Goal: Complete application form

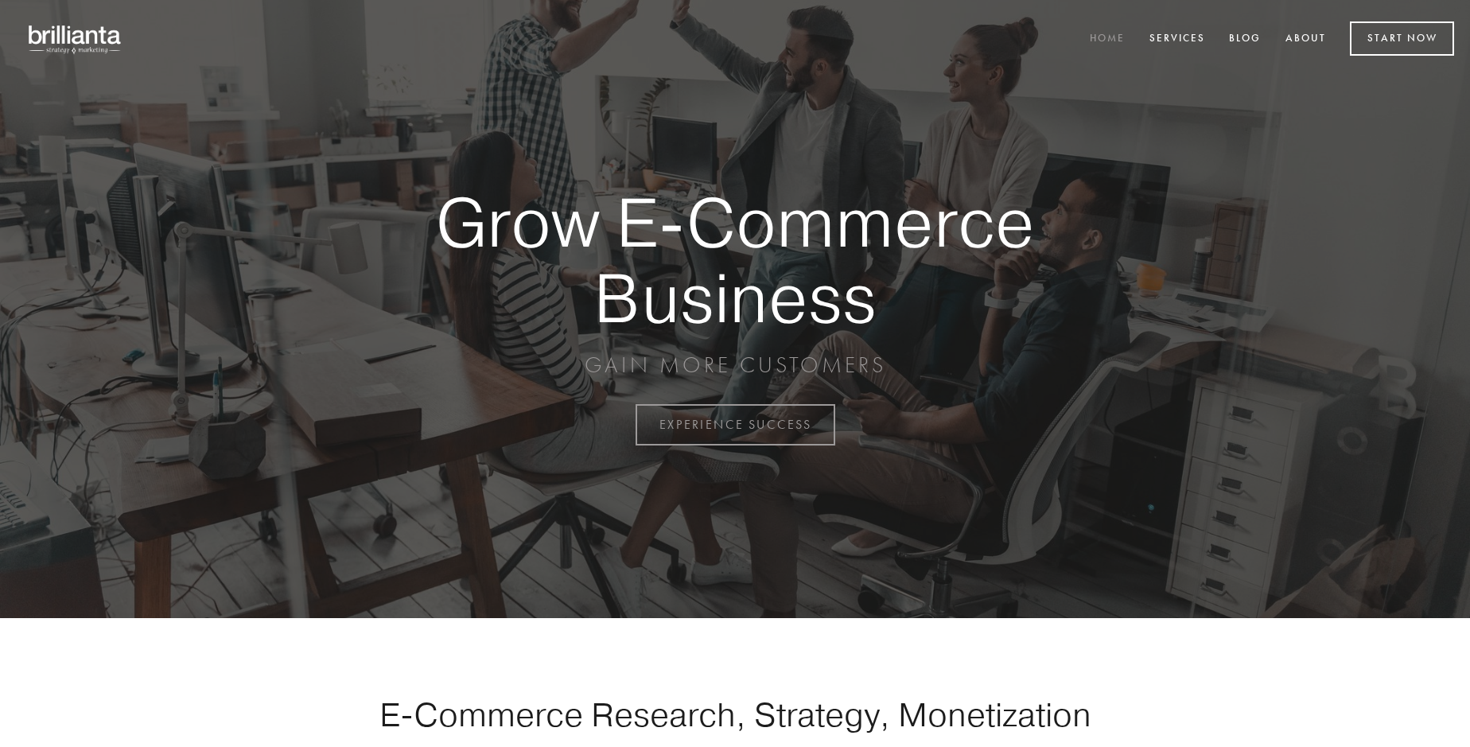
scroll to position [4168, 0]
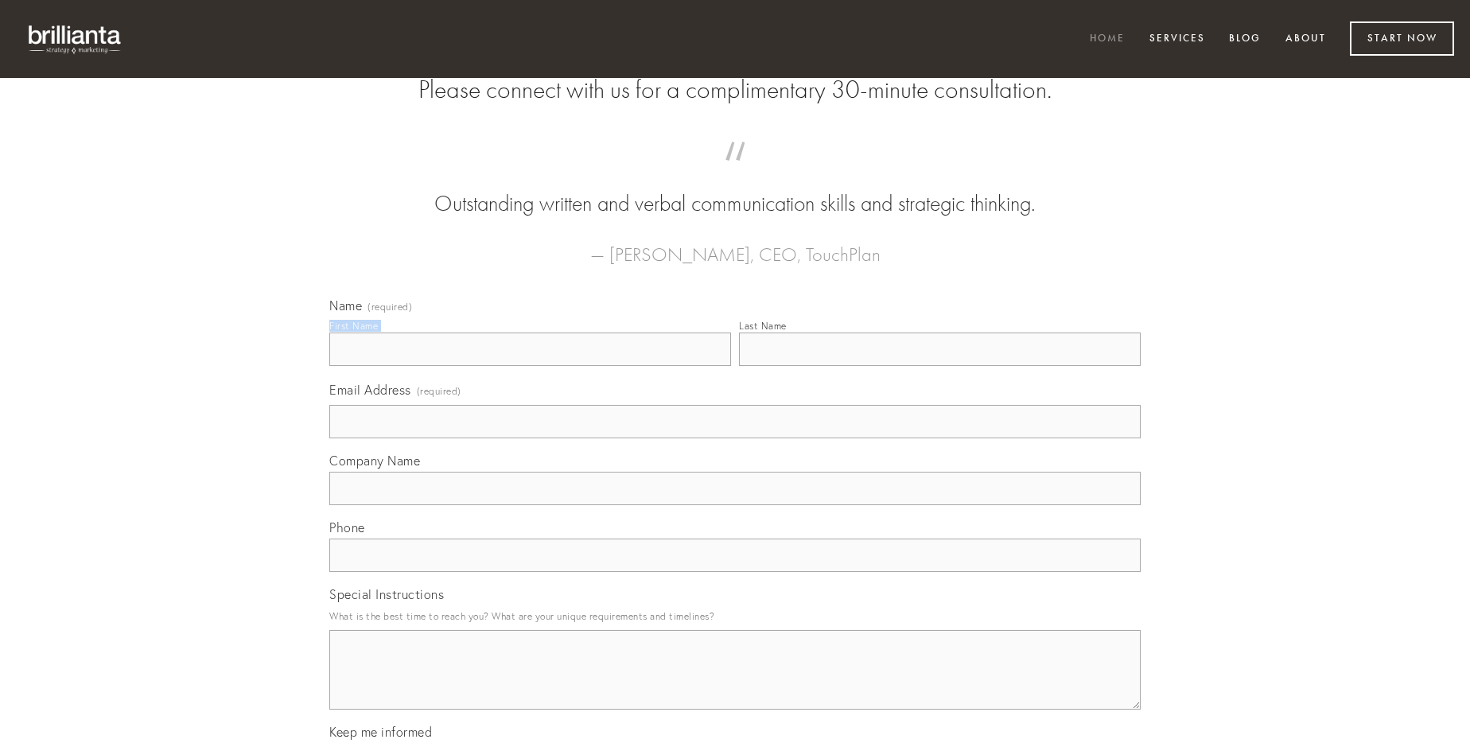
type input "[PERSON_NAME]"
click at [939, 366] on input "Last Name" at bounding box center [940, 348] width 402 height 33
type input "[PERSON_NAME]"
click at [735, 438] on input "Email Address (required)" at bounding box center [734, 421] width 811 height 33
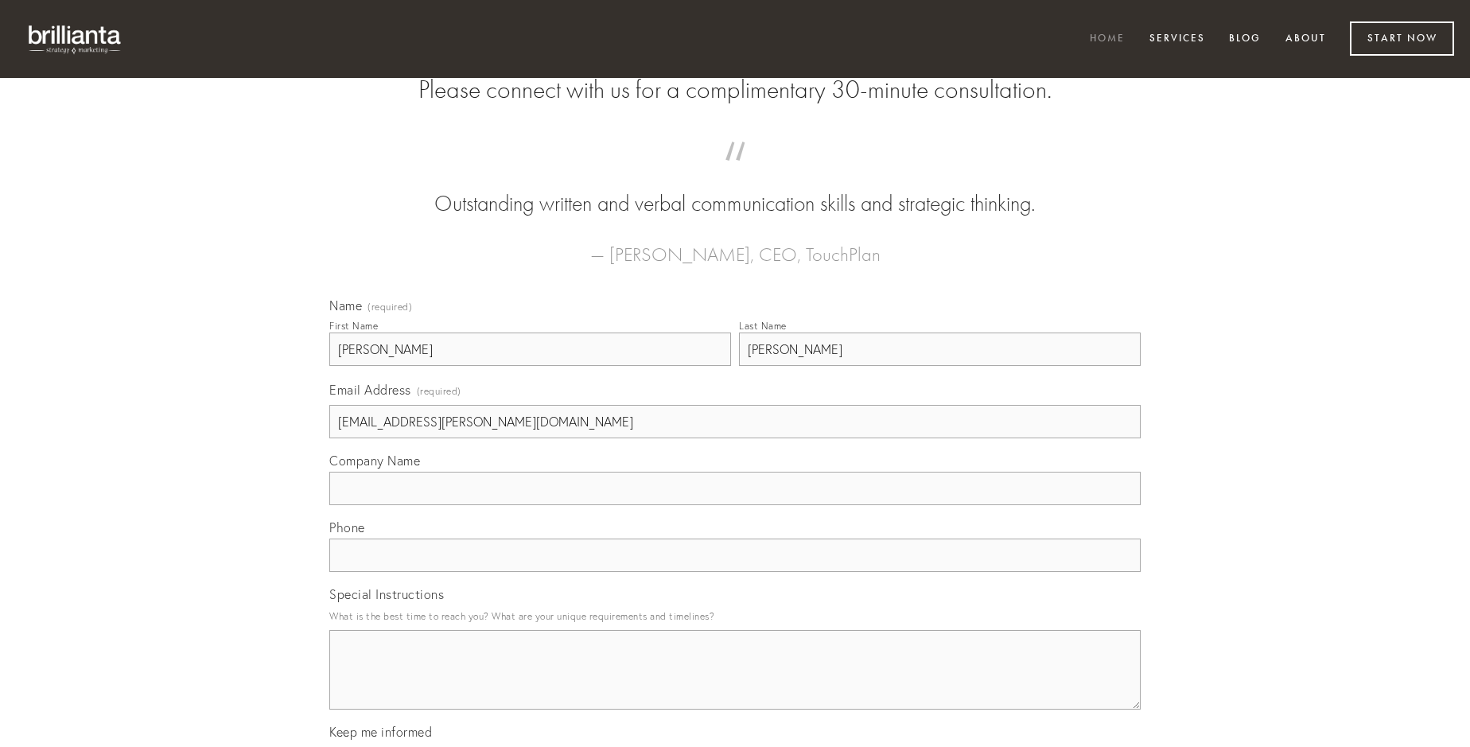
type input "[EMAIL_ADDRESS][PERSON_NAME][DOMAIN_NAME]"
click at [735, 505] on input "Company Name" at bounding box center [734, 488] width 811 height 33
type input "cito"
click at [735, 572] on input "text" at bounding box center [734, 554] width 811 height 33
click at [735, 684] on textarea "Special Instructions" at bounding box center [734, 670] width 811 height 80
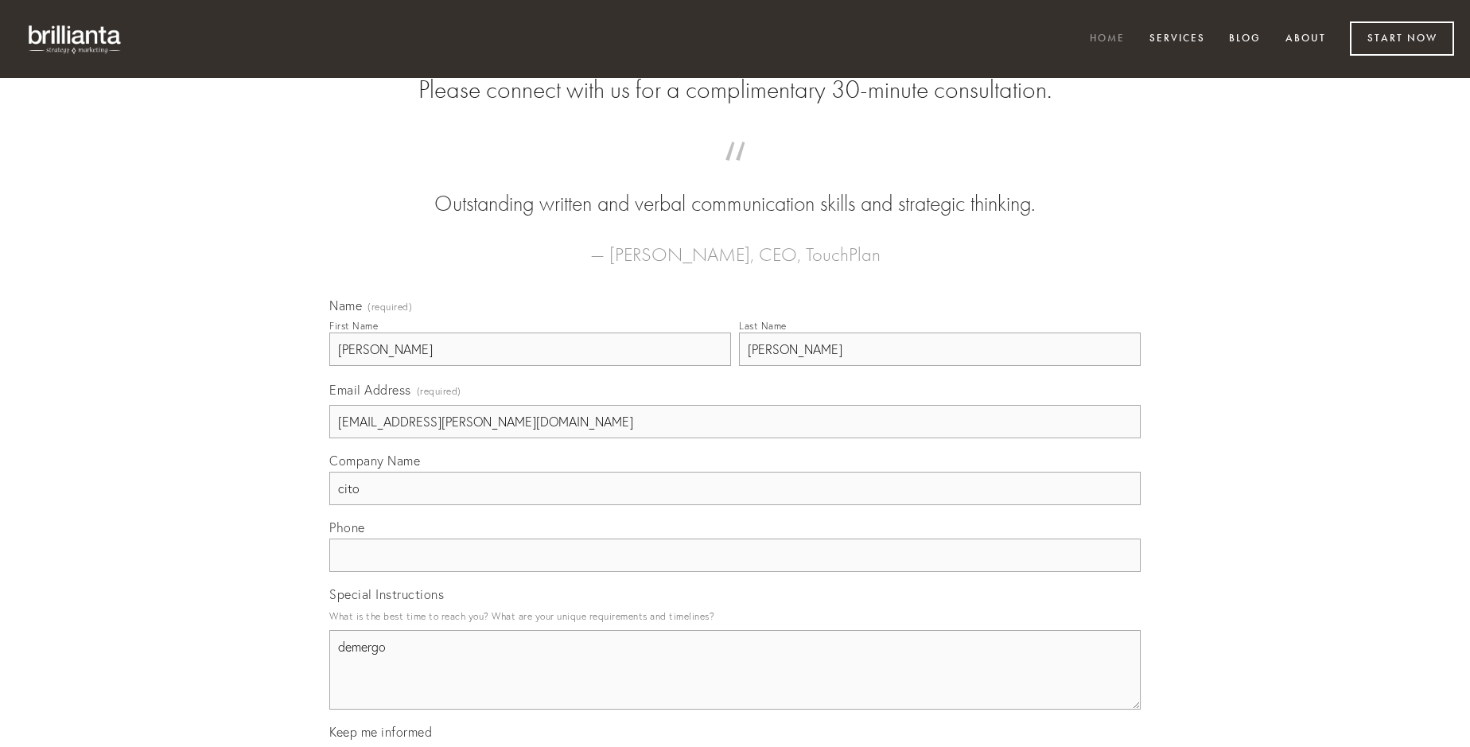
type textarea "demergo"
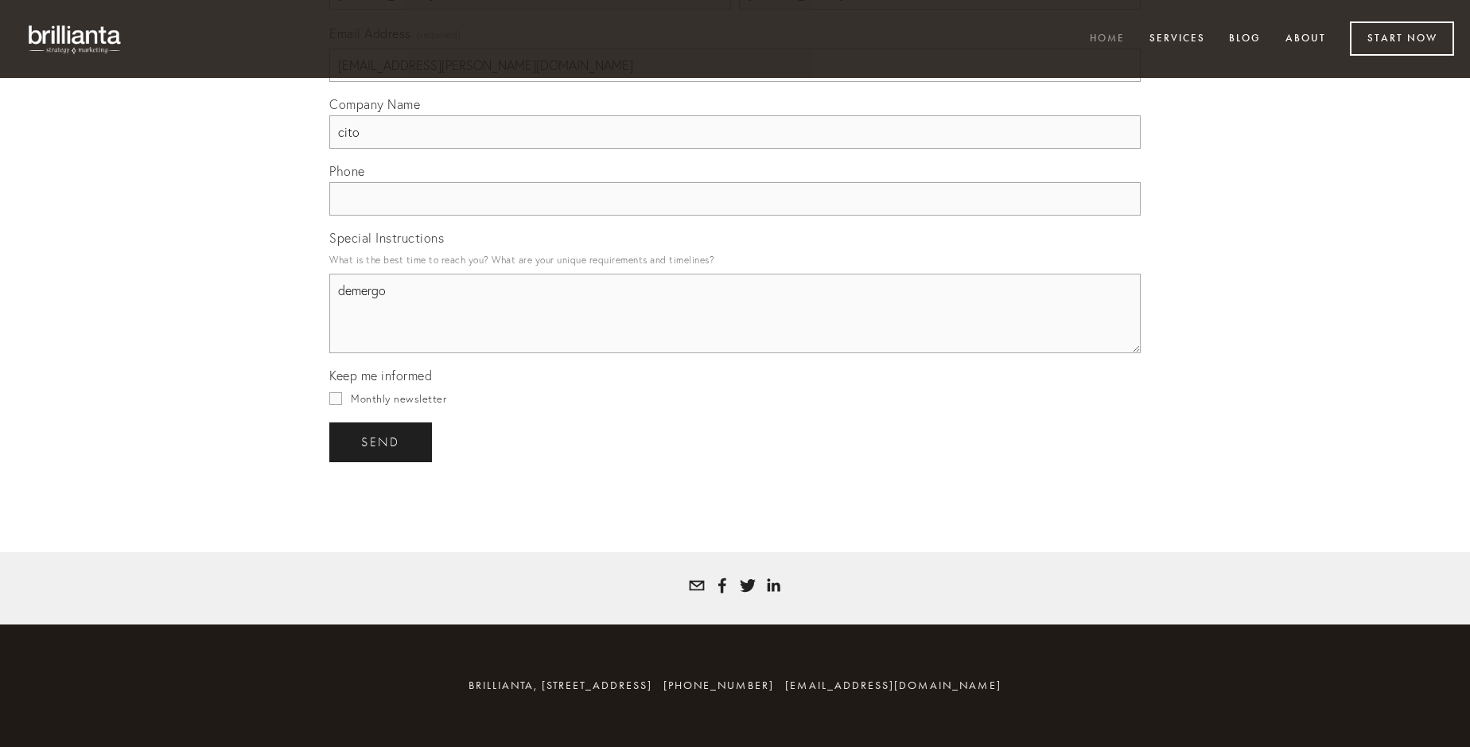
click at [382, 441] on span "send" at bounding box center [380, 442] width 39 height 14
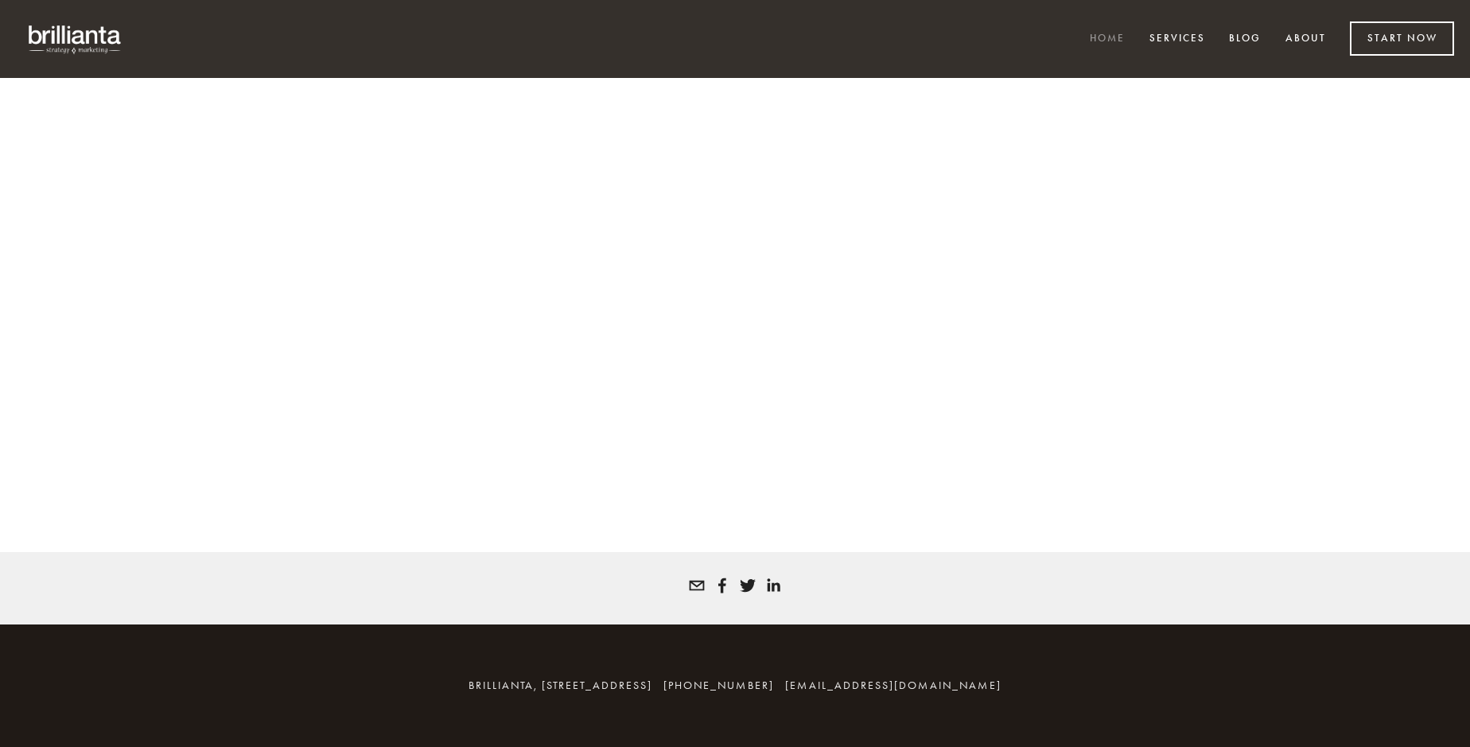
scroll to position [4147, 0]
